Goal: Transaction & Acquisition: Purchase product/service

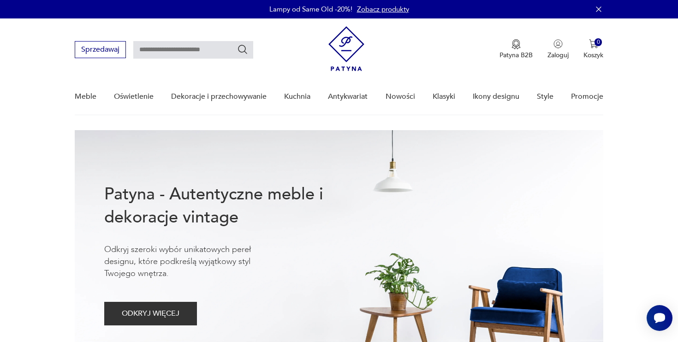
click at [202, 46] on input "text" at bounding box center [193, 50] width 120 height 18
type input "*******"
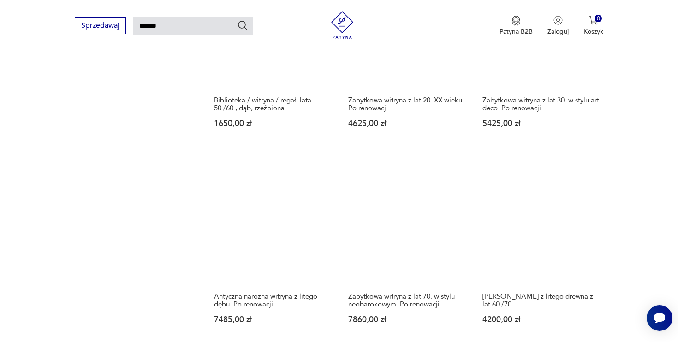
scroll to position [623, 0]
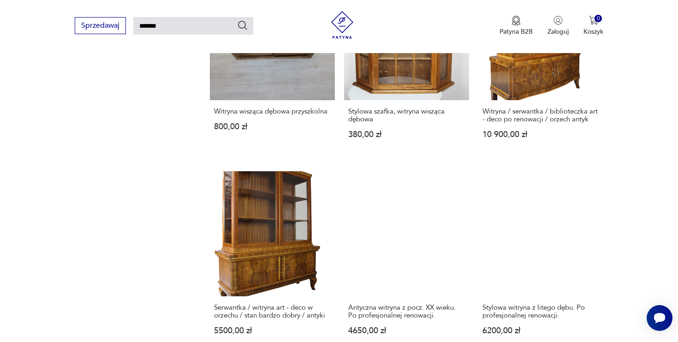
scroll to position [633, 0]
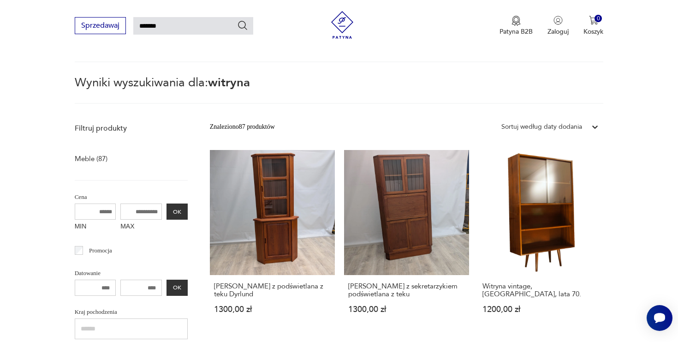
scroll to position [33, 0]
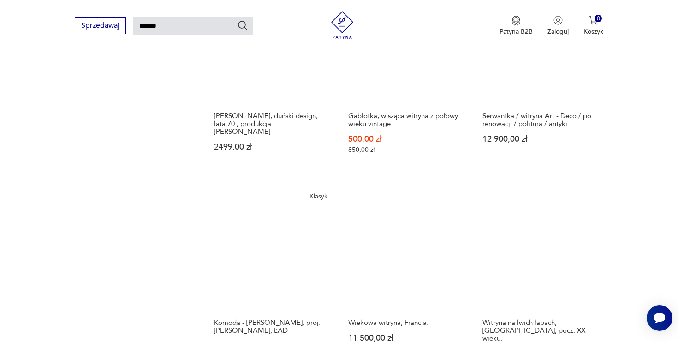
scroll to position [693, 0]
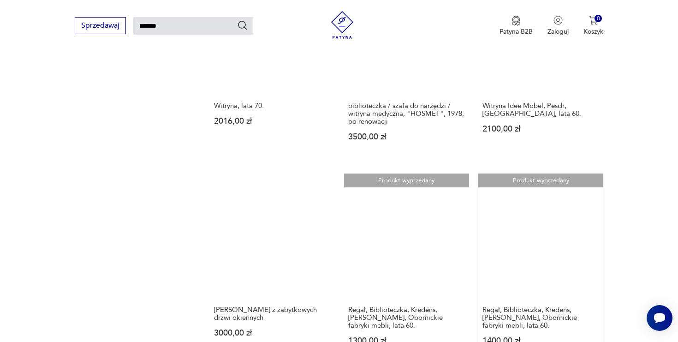
scroll to position [634, 0]
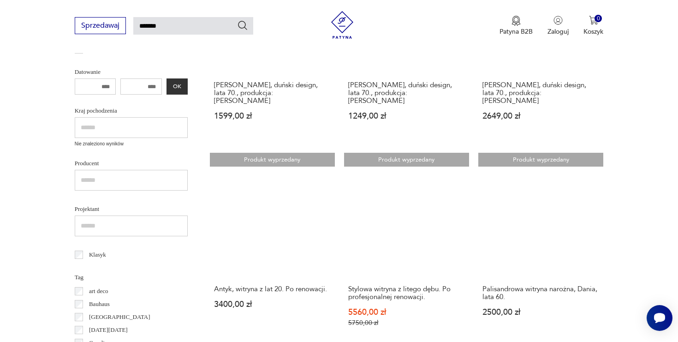
scroll to position [257, 0]
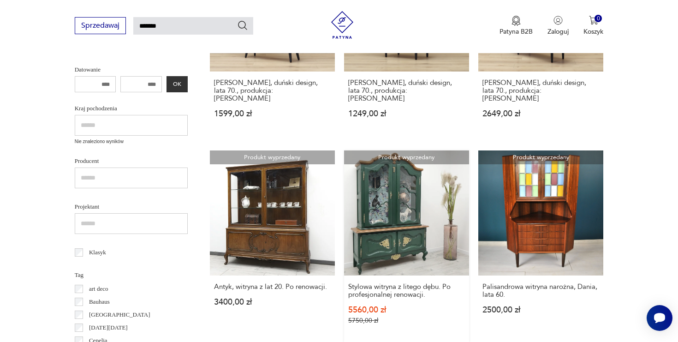
click at [344, 168] on link "Produkt wyprzedany Stylowa witryna z litego dębu. Po profesjonalnej renowacji. …" at bounding box center [406, 246] width 125 height 192
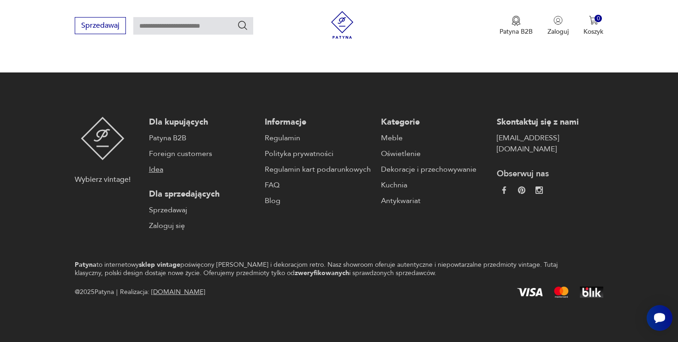
click at [227, 168] on link "Idea" at bounding box center [202, 169] width 107 height 11
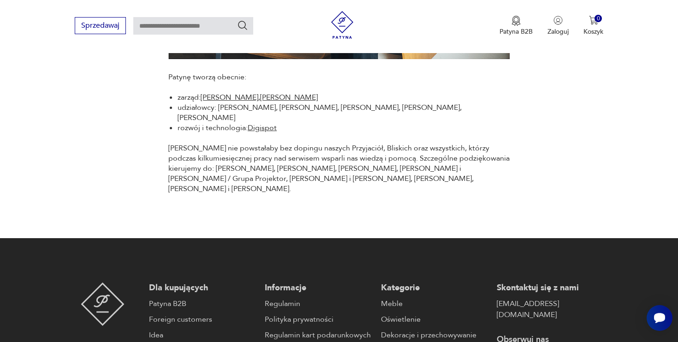
scroll to position [987, 0]
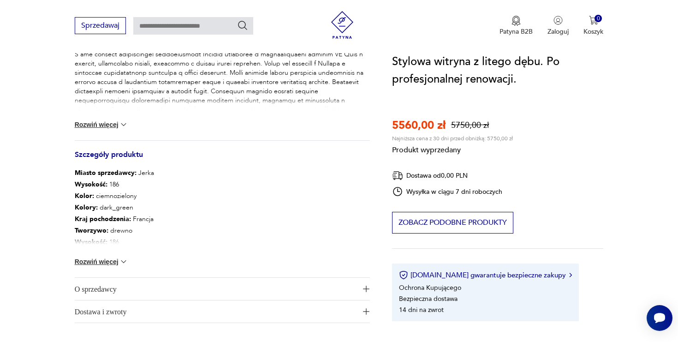
scroll to position [417, 0]
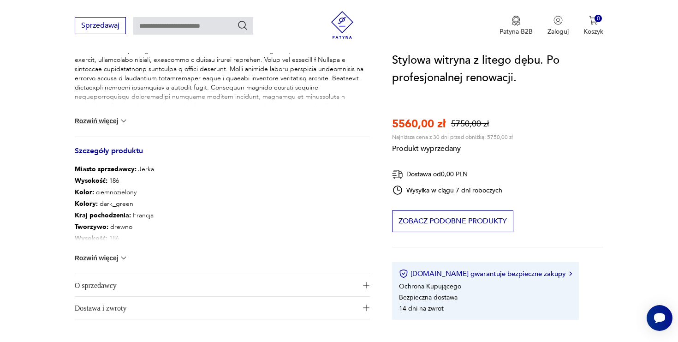
click at [114, 258] on button "Rozwiń więcej" at bounding box center [102, 257] width 54 height 9
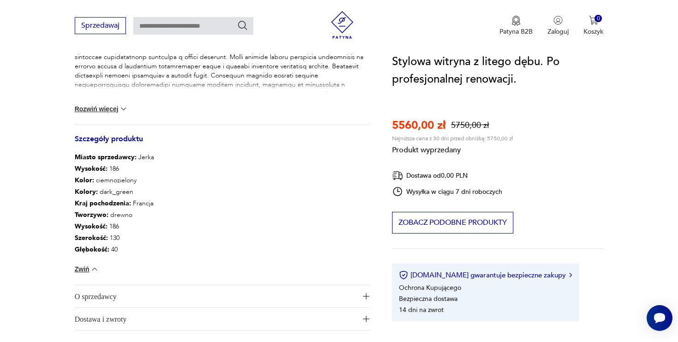
scroll to position [431, 0]
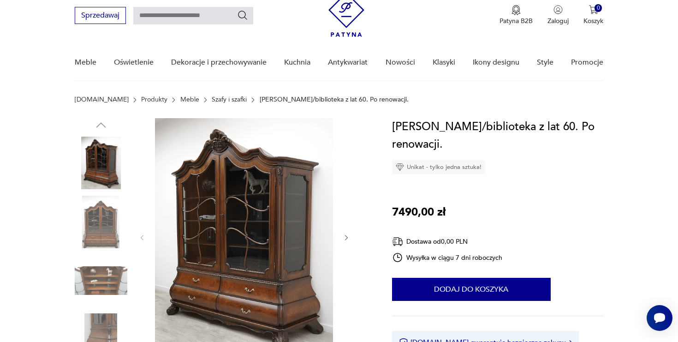
scroll to position [58, 0]
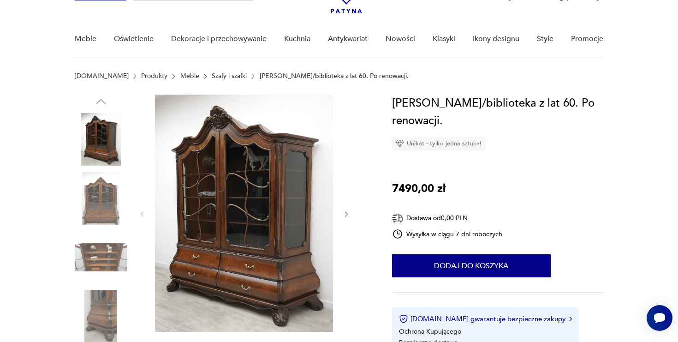
click at [347, 213] on icon "button" at bounding box center [346, 214] width 3 height 6
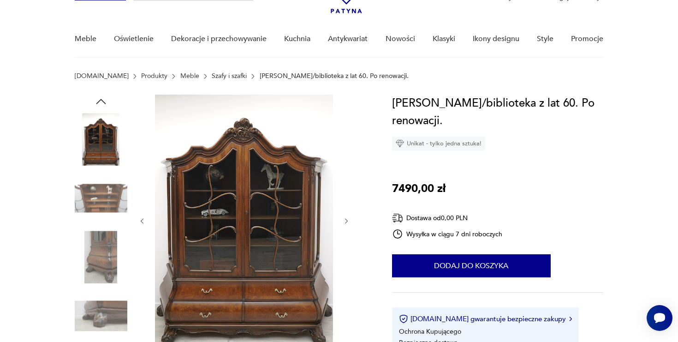
click at [347, 213] on div at bounding box center [244, 221] width 212 height 253
click at [347, 218] on icon "button" at bounding box center [347, 221] width 8 height 8
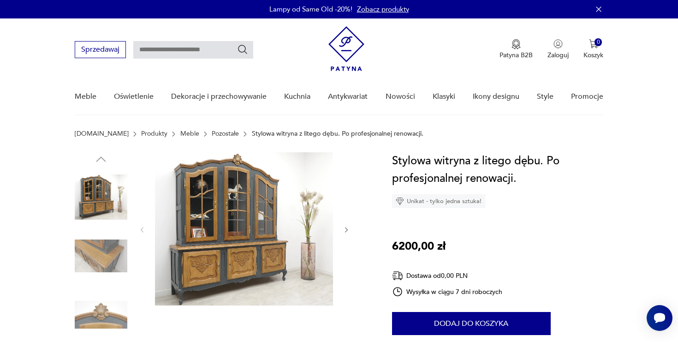
click at [257, 241] on img at bounding box center [244, 228] width 178 height 153
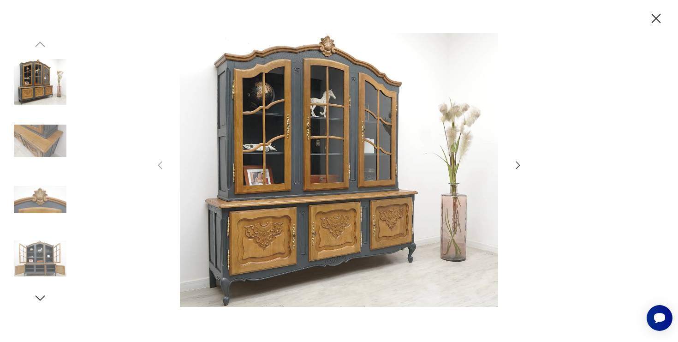
click at [519, 162] on icon "button" at bounding box center [518, 165] width 11 height 11
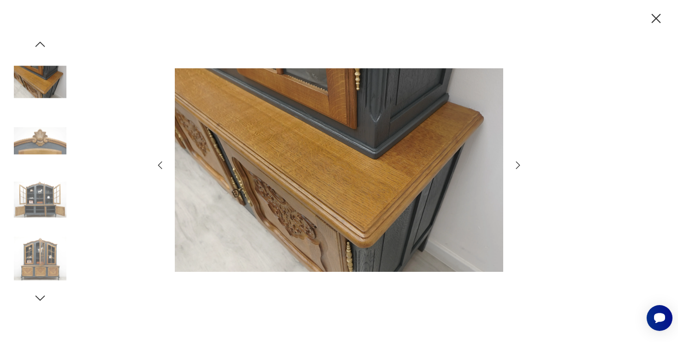
click at [519, 162] on icon "button" at bounding box center [518, 165] width 11 height 11
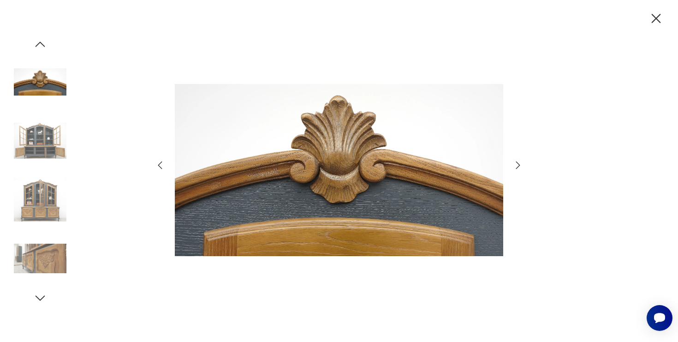
click at [519, 162] on icon "button" at bounding box center [518, 165] width 11 height 11
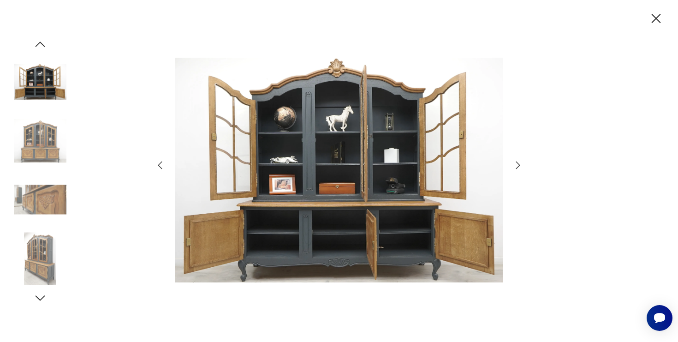
click at [519, 162] on icon "button" at bounding box center [518, 165] width 11 height 11
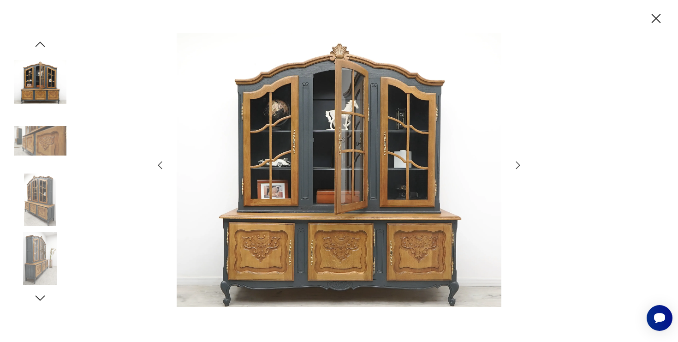
click at [519, 162] on icon "button" at bounding box center [518, 165] width 11 height 11
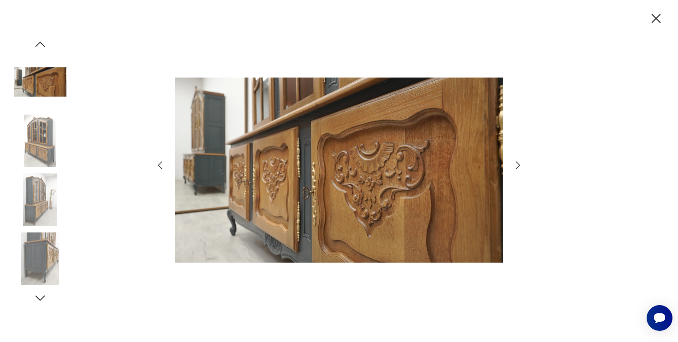
click at [519, 162] on icon "button" at bounding box center [518, 165] width 11 height 11
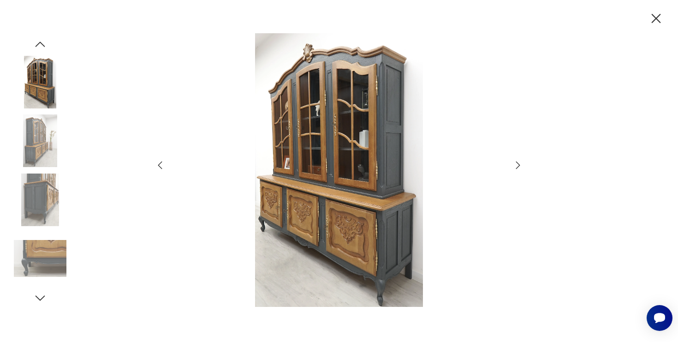
click at [519, 162] on icon "button" at bounding box center [518, 165] width 11 height 11
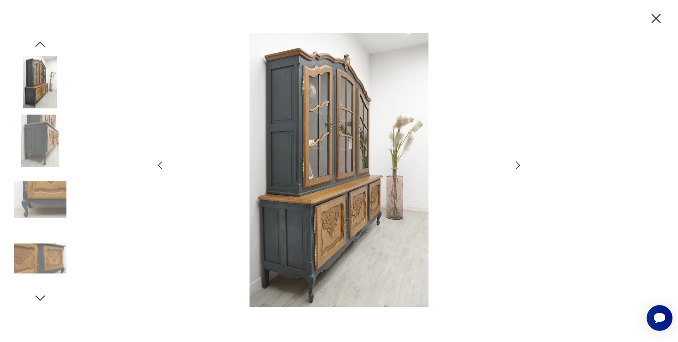
click at [519, 162] on icon "button" at bounding box center [518, 165] width 11 height 11
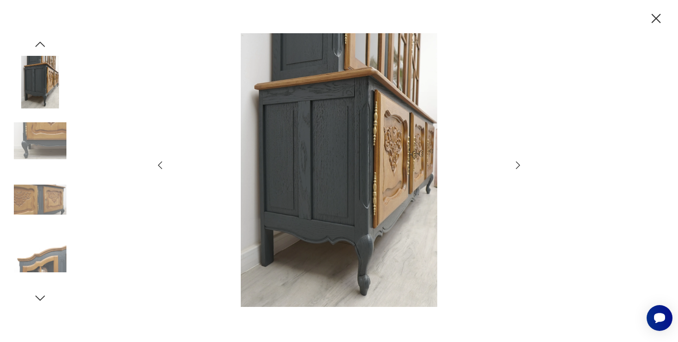
click at [519, 162] on icon "button" at bounding box center [518, 165] width 11 height 11
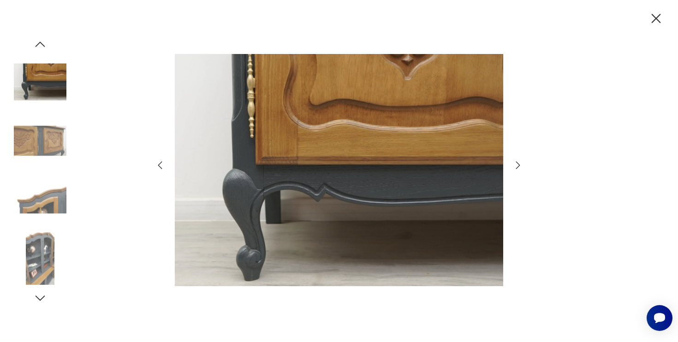
click at [519, 162] on icon "button" at bounding box center [518, 165] width 11 height 11
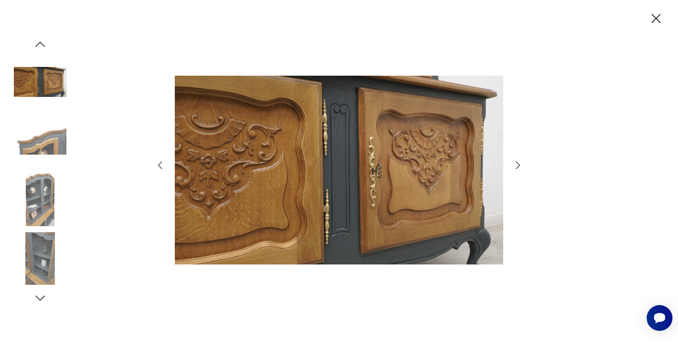
click at [657, 18] on icon "button" at bounding box center [656, 18] width 9 height 9
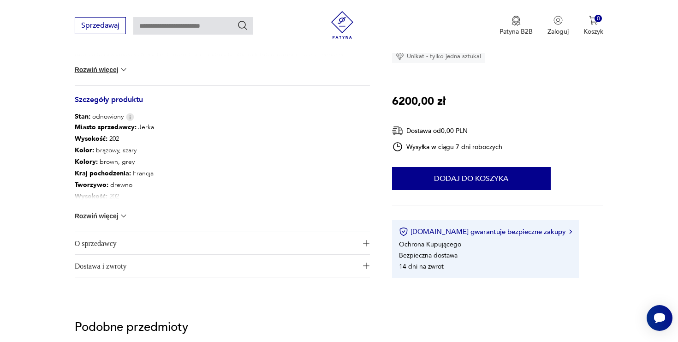
scroll to position [468, 0]
click at [115, 216] on button "Rozwiń więcej" at bounding box center [102, 215] width 54 height 9
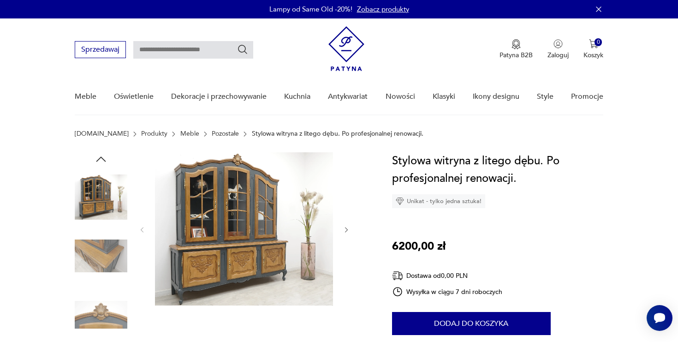
scroll to position [0, 0]
click at [250, 214] on img at bounding box center [244, 228] width 178 height 153
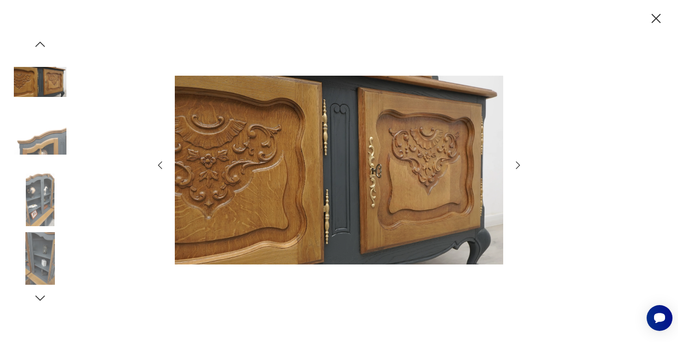
click at [521, 161] on icon "button" at bounding box center [518, 165] width 11 height 11
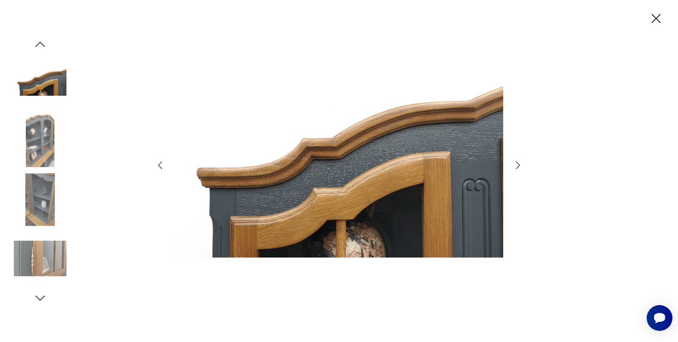
click at [521, 161] on icon "button" at bounding box center [518, 165] width 11 height 11
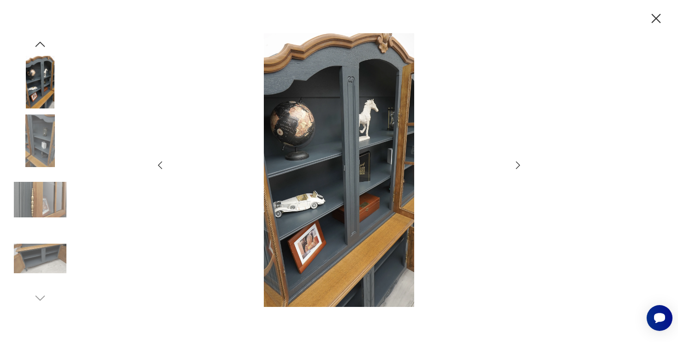
click at [521, 161] on icon "button" at bounding box center [518, 165] width 11 height 11
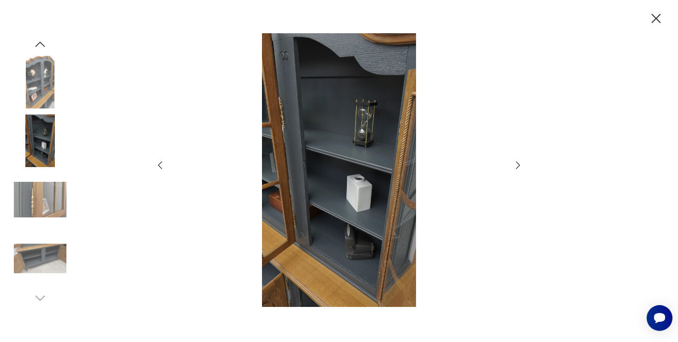
click at [521, 161] on icon "button" at bounding box center [518, 165] width 11 height 11
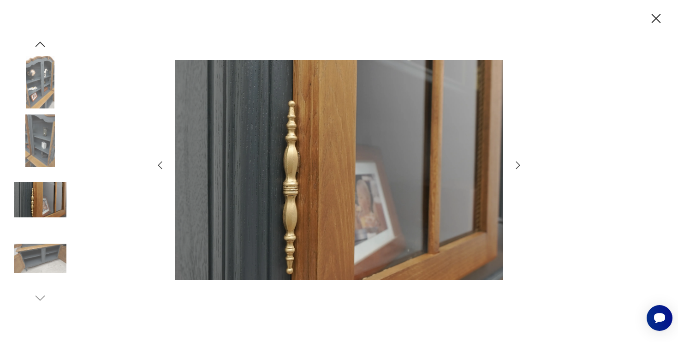
click at [521, 161] on icon "button" at bounding box center [518, 165] width 11 height 11
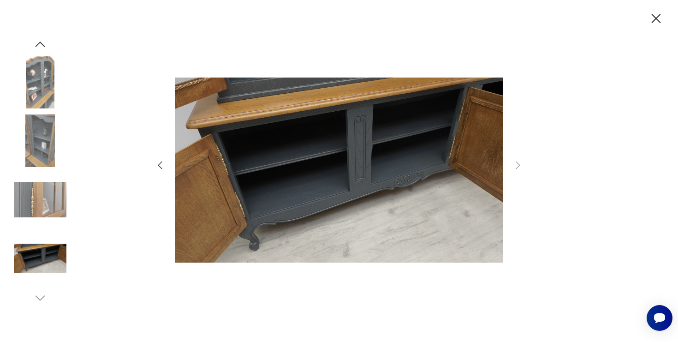
click at [521, 161] on icon "button" at bounding box center [518, 165] width 11 height 11
click at [651, 18] on icon "button" at bounding box center [656, 19] width 16 height 16
